Goal: Task Accomplishment & Management: Manage account settings

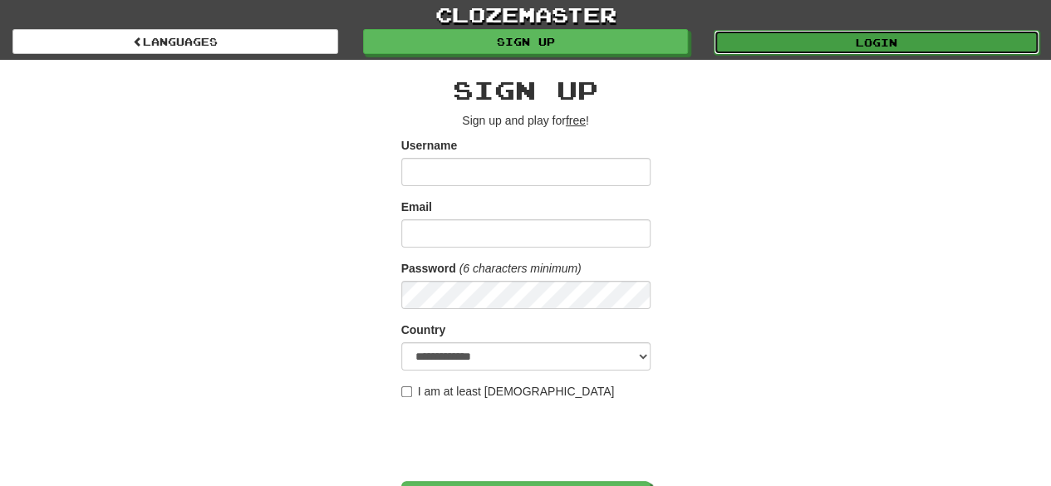
click at [814, 44] on link "Login" at bounding box center [877, 42] width 326 height 25
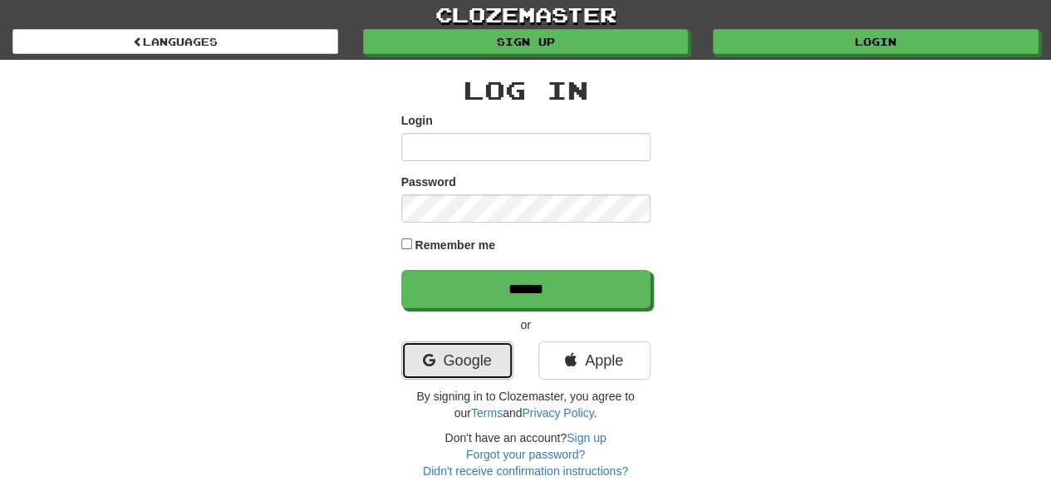
click at [488, 355] on link "Google" at bounding box center [457, 360] width 112 height 38
